Goal: Task Accomplishment & Management: Manage account settings

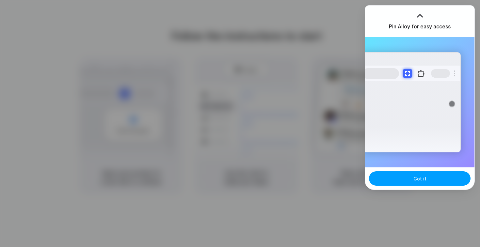
click at [412, 181] on button "Got it" at bounding box center [419, 178] width 101 height 14
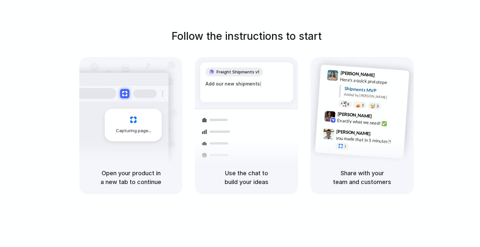
click at [301, 24] on div "Follow the instructions to start Capturing page Open your product in a new tab …" at bounding box center [246, 130] width 493 height 260
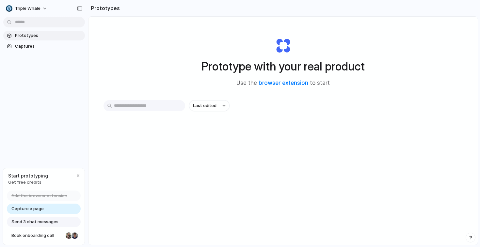
click at [35, 180] on span "Get free credits" at bounding box center [28, 182] width 40 height 7
click at [65, 238] on div at bounding box center [69, 236] width 8 height 8
click at [30, 205] on link "Capture a page" at bounding box center [44, 209] width 74 height 10
click at [78, 174] on div "button" at bounding box center [77, 175] width 5 height 5
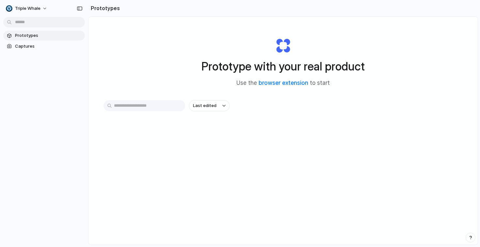
click at [43, 106] on div "Prototypes Captures" at bounding box center [44, 68] width 88 height 137
click at [15, 50] on link "Captures" at bounding box center [44, 46] width 82 height 10
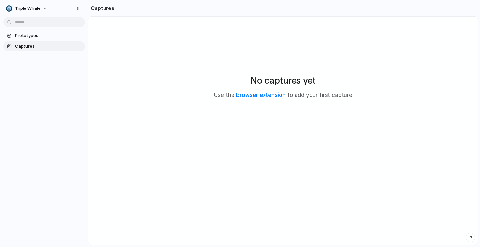
click at [18, 48] on span "Captures" at bounding box center [48, 46] width 67 height 7
click at [36, 3] on div "Triple Whale" at bounding box center [28, 8] width 45 height 10
click at [36, 5] on button "Triple Whale" at bounding box center [26, 8] width 47 height 10
click at [39, 16] on ul "Settings Invite members Change theme Sign out" at bounding box center [31, 38] width 57 height 45
click at [36, 24] on li "Settings" at bounding box center [32, 23] width 54 height 10
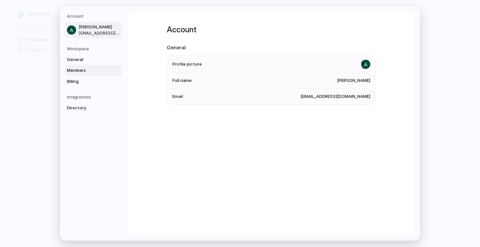
click at [92, 74] on link "Members" at bounding box center [93, 70] width 57 height 10
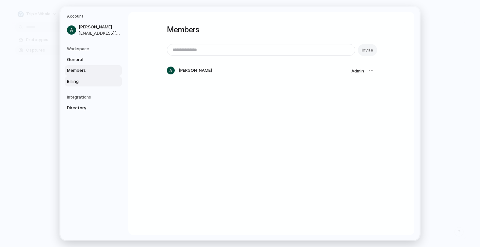
click at [90, 81] on span "Billing" at bounding box center [88, 81] width 42 height 7
